Goal: Task Accomplishment & Management: Complete application form

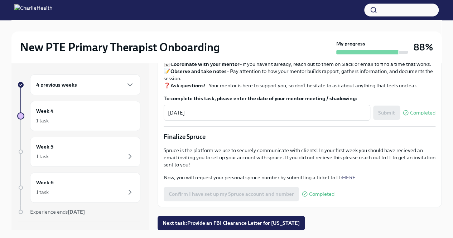
scroll to position [814, 0]
click at [273, 222] on span "Next task : Provide an FBI Clearance Letter for [US_STATE]" at bounding box center [230, 222] width 137 height 7
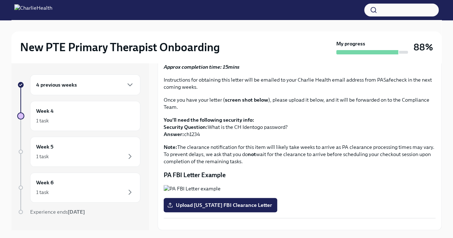
scroll to position [150, 0]
click at [79, 116] on div "1 task" at bounding box center [85, 120] width 98 height 9
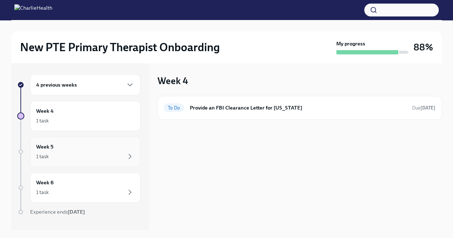
click at [59, 154] on div "1 task" at bounding box center [85, 156] width 98 height 9
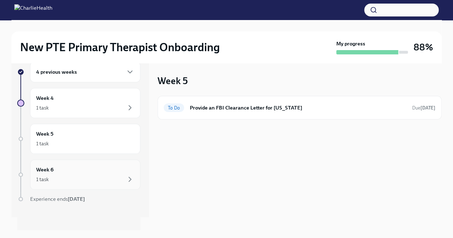
click at [102, 176] on div "1 task" at bounding box center [85, 179] width 98 height 9
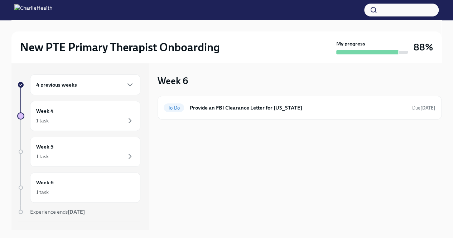
click at [89, 86] on div "4 previous weeks" at bounding box center [85, 85] width 98 height 9
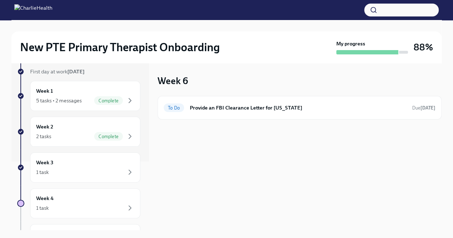
scroll to position [72, 0]
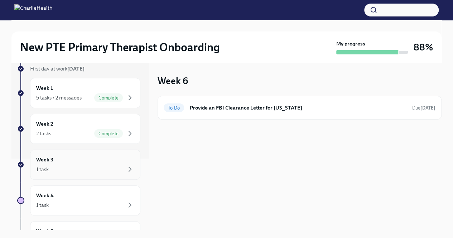
click at [82, 171] on div "1 task" at bounding box center [85, 169] width 98 height 9
click at [84, 129] on div "2 tasks Complete" at bounding box center [85, 133] width 98 height 9
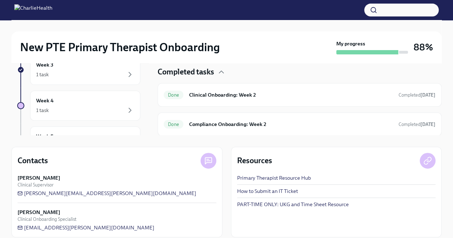
scroll to position [102, 0]
